Goal: Task Accomplishment & Management: Manage account settings

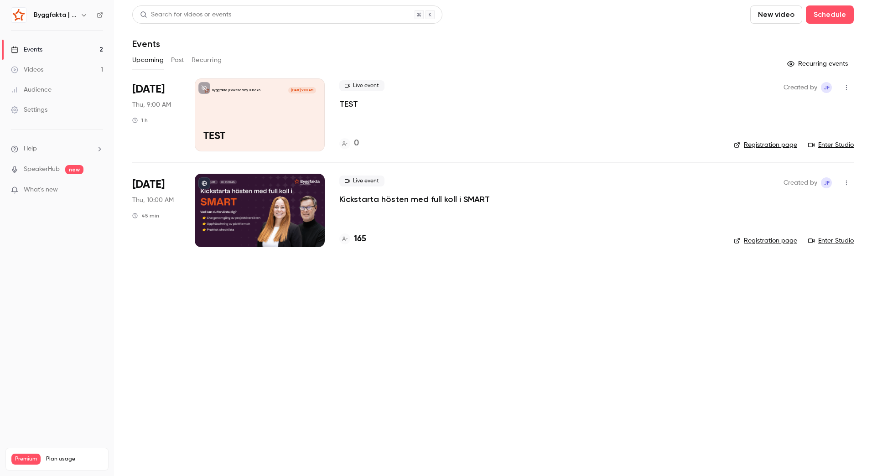
click at [377, 202] on p "Kickstarta hösten med full koll i SMART" at bounding box center [414, 199] width 150 height 11
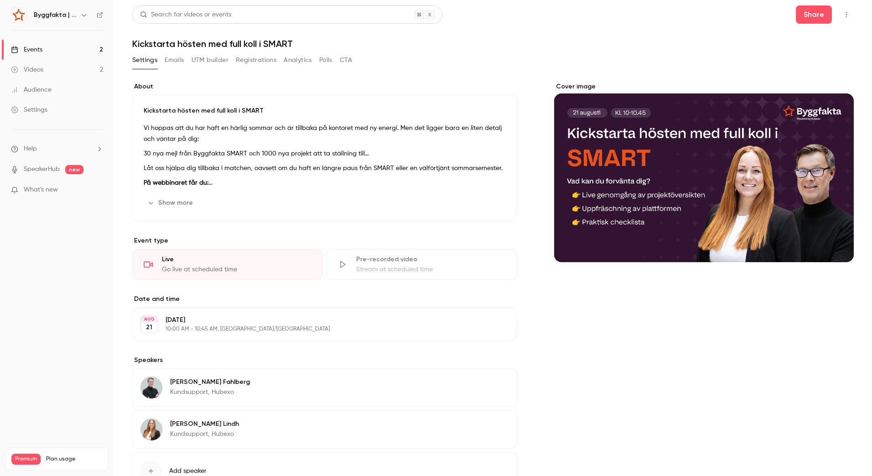
click at [175, 65] on button "Emails" at bounding box center [174, 60] width 19 height 15
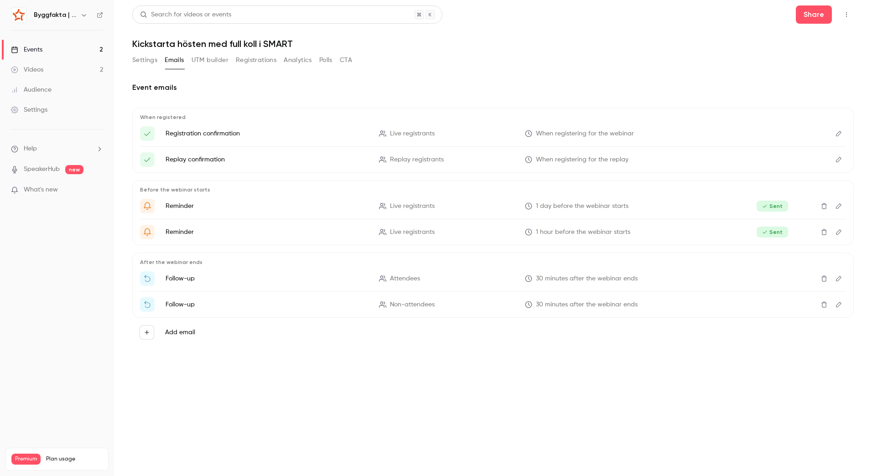
click at [839, 281] on icon "Edit" at bounding box center [838, 278] width 7 height 6
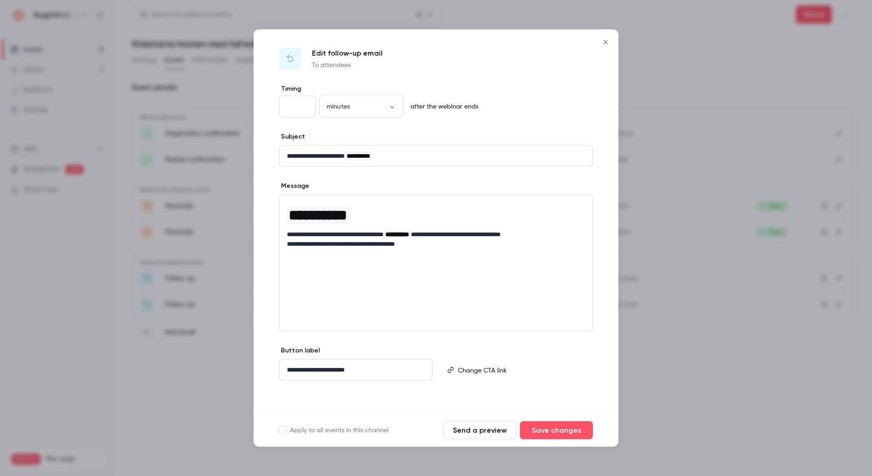
click at [432, 246] on p "**********" at bounding box center [436, 244] width 298 height 10
click at [553, 427] on button "Save changes" at bounding box center [556, 430] width 73 height 18
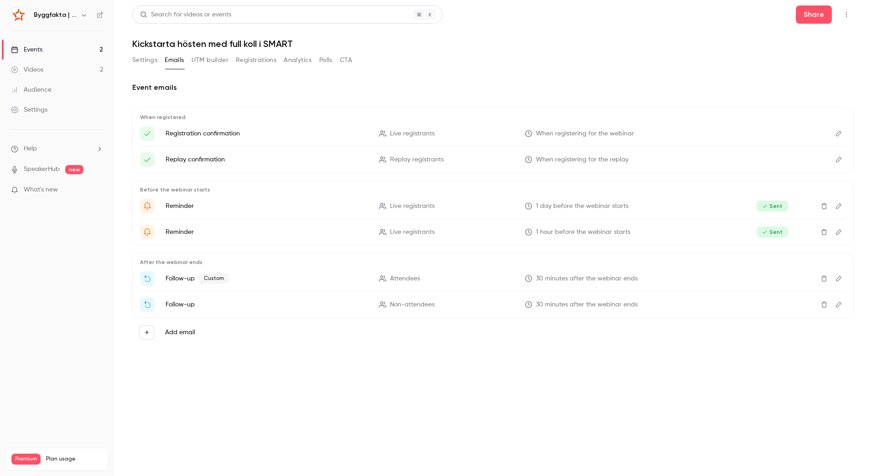
click at [149, 61] on button "Settings" at bounding box center [144, 60] width 25 height 15
